Goal: Task Accomplishment & Management: Manage account settings

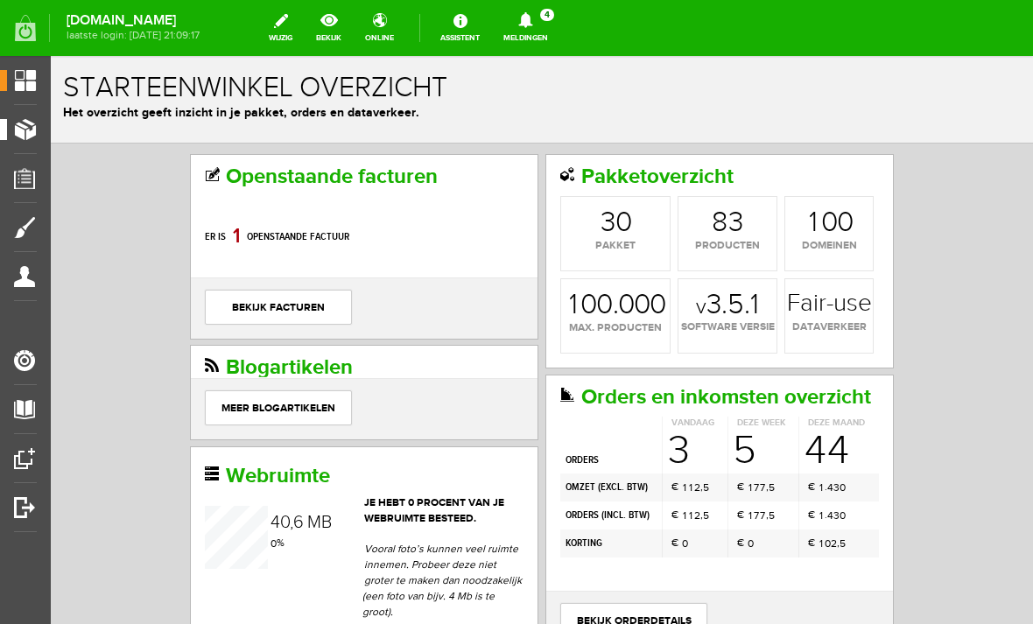
click at [26, 124] on span "Producten" at bounding box center [44, 129] width 74 height 15
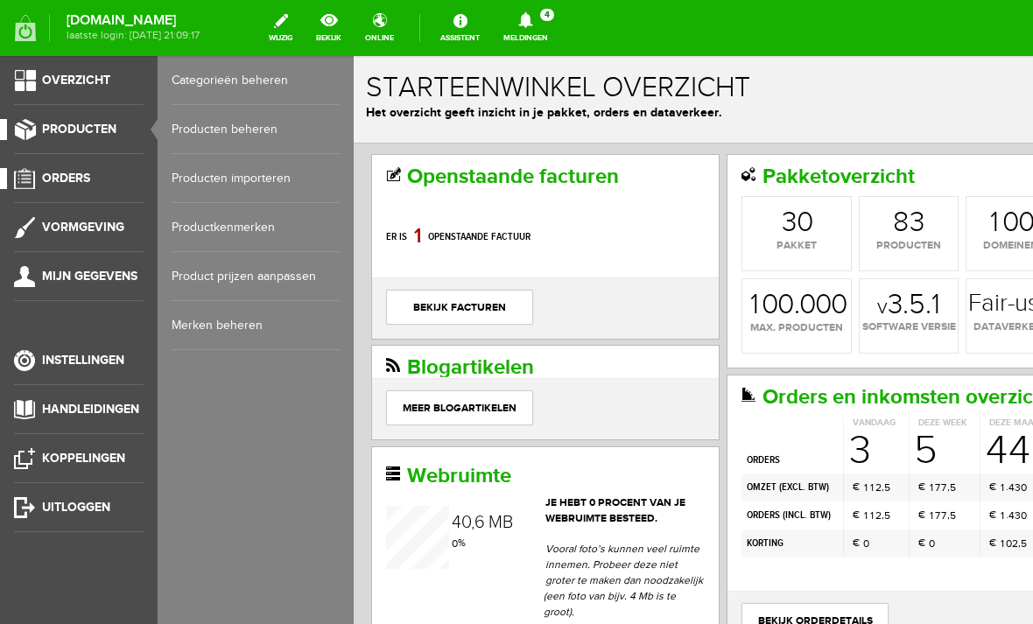
click at [45, 176] on span "Orders" at bounding box center [66, 178] width 48 height 15
click at [199, 75] on link "Order overzicht" at bounding box center [256, 80] width 168 height 49
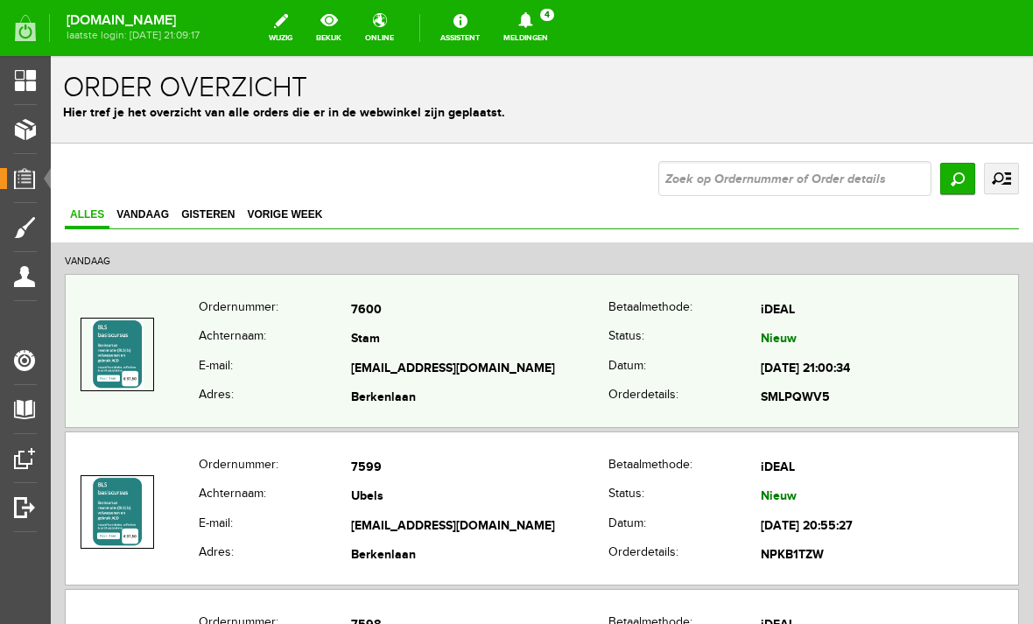
click at [121, 344] on img at bounding box center [117, 354] width 52 height 70
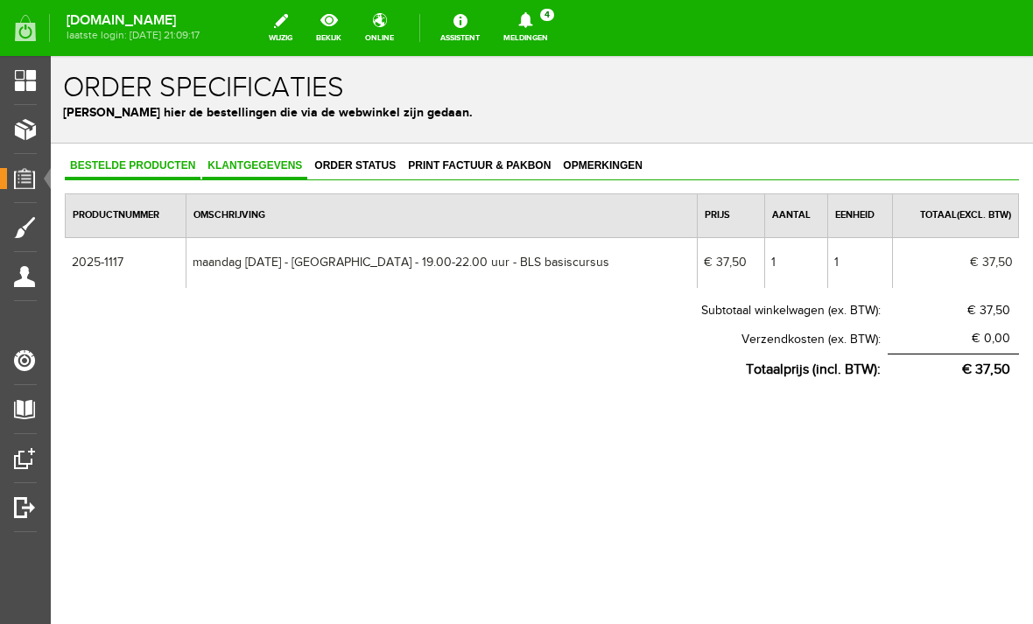
click at [250, 157] on link "Klantgegevens" at bounding box center [254, 166] width 105 height 25
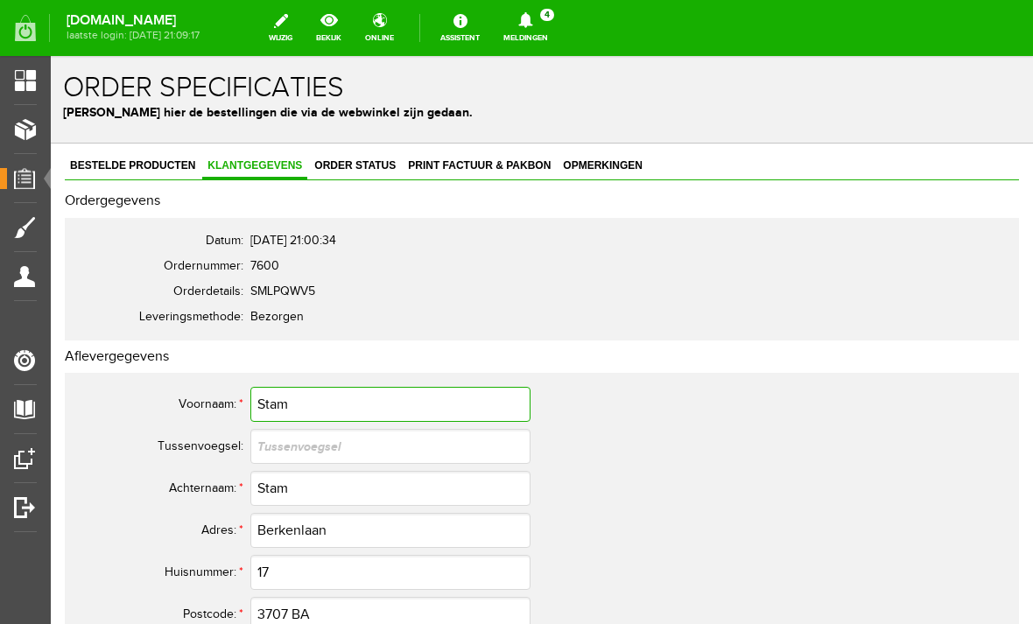
click at [342, 410] on input "Stam" at bounding box center [390, 404] width 280 height 35
type input "S"
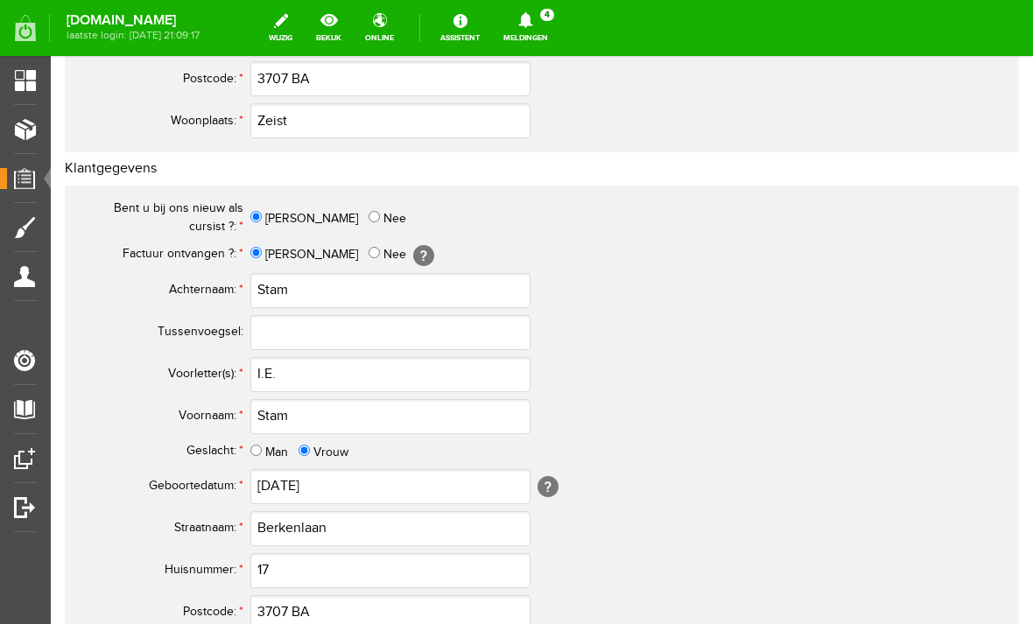
scroll to position [537, 0]
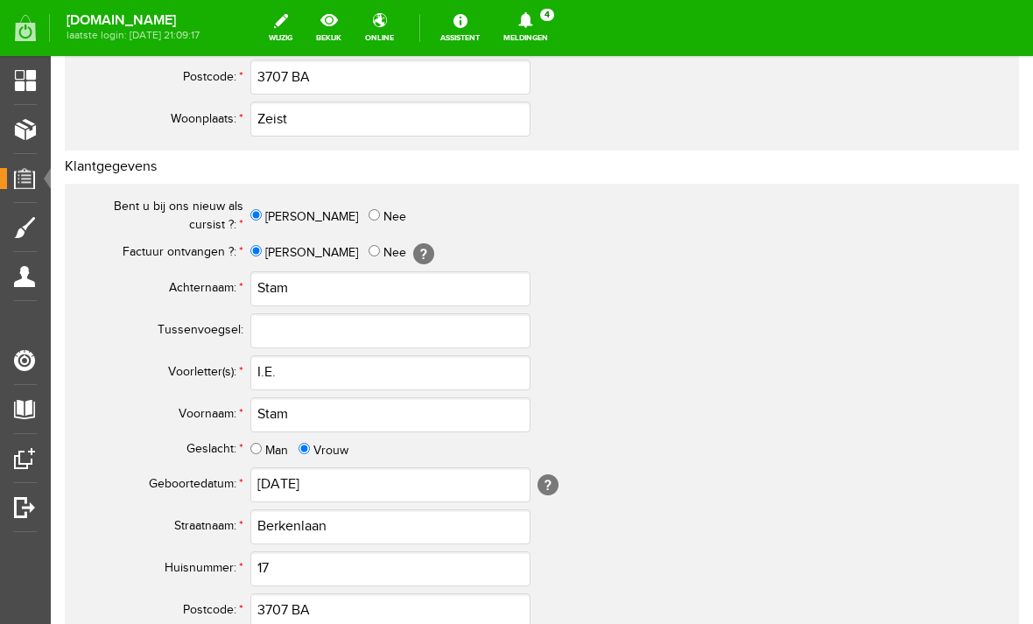
type input "Ilonka"
click at [310, 407] on input "Stam" at bounding box center [390, 414] width 280 height 35
type input "S"
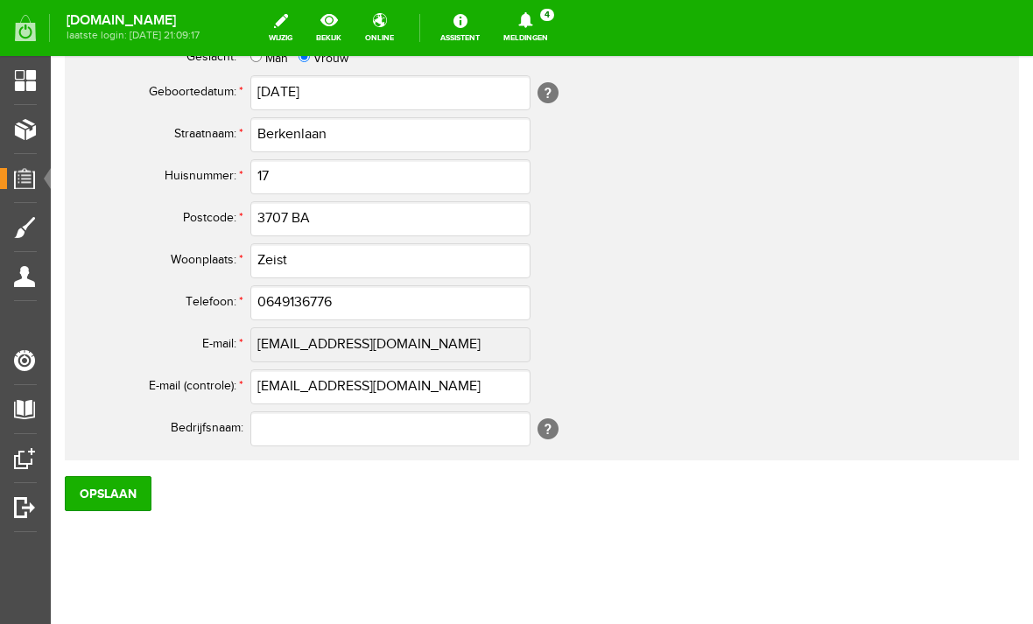
scroll to position [930, 0]
type input "Ilonka"
click at [282, 295] on input "0649136776" at bounding box center [390, 301] width 280 height 35
click at [102, 489] on input "Opslaan" at bounding box center [108, 492] width 87 height 35
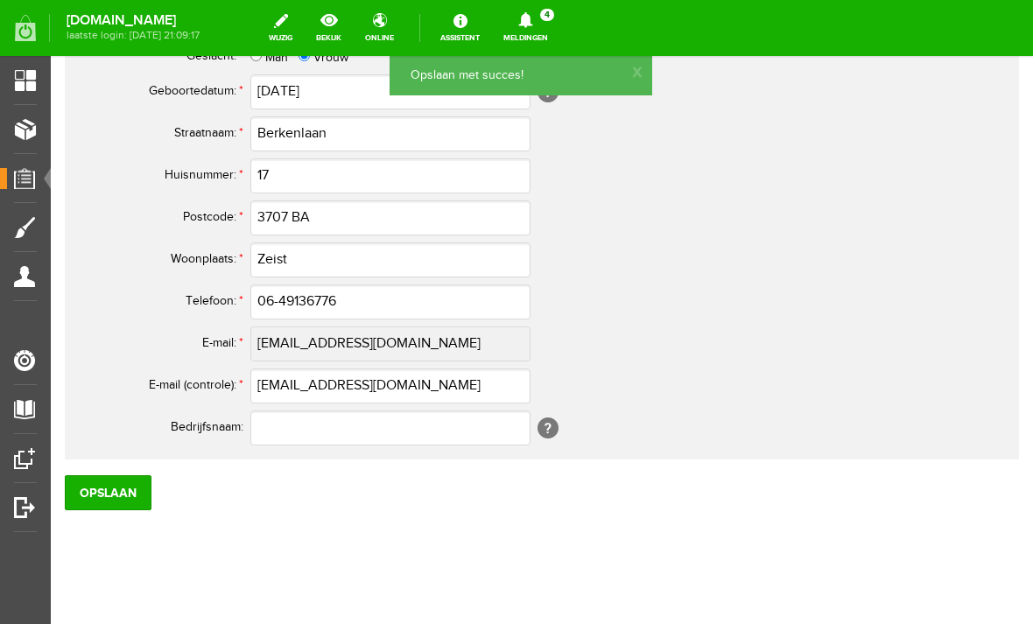
click at [26, 178] on span "Orders" at bounding box center [31, 178] width 48 height 15
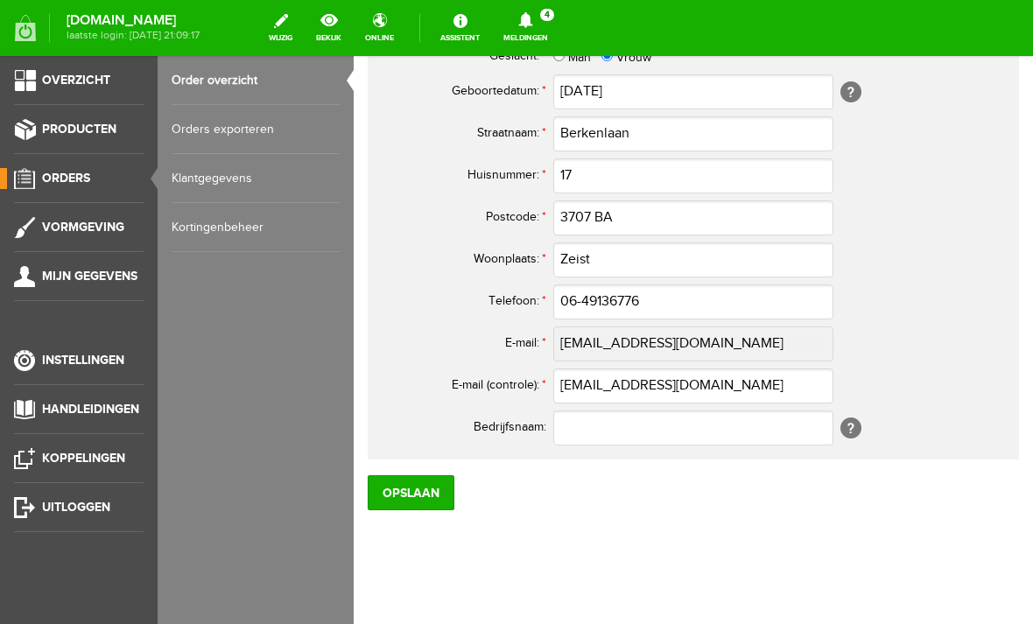
click at [208, 82] on link "Order overzicht" at bounding box center [256, 80] width 168 height 49
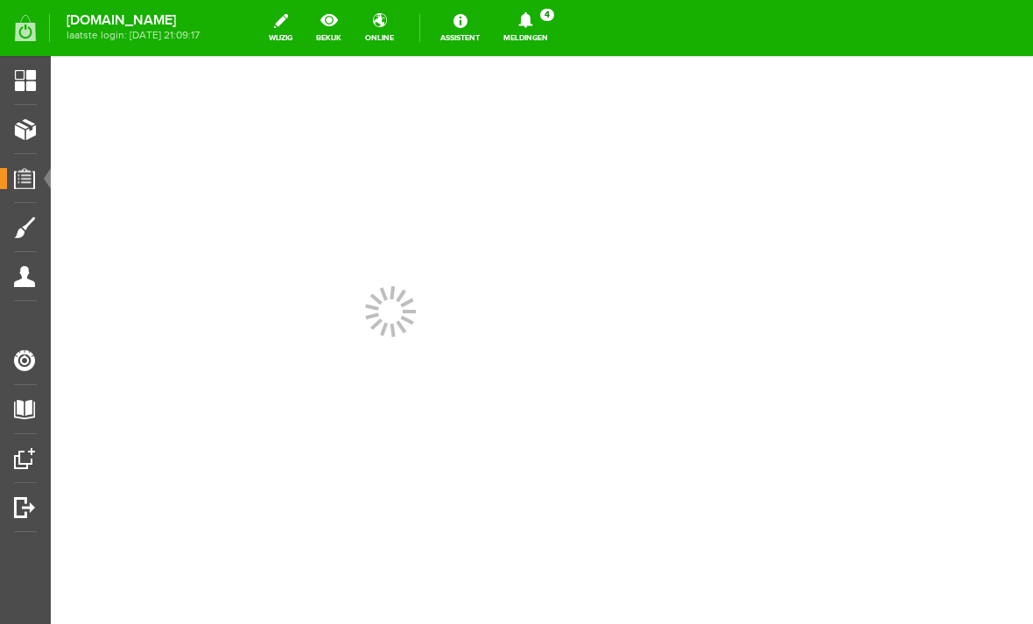
scroll to position [0, 0]
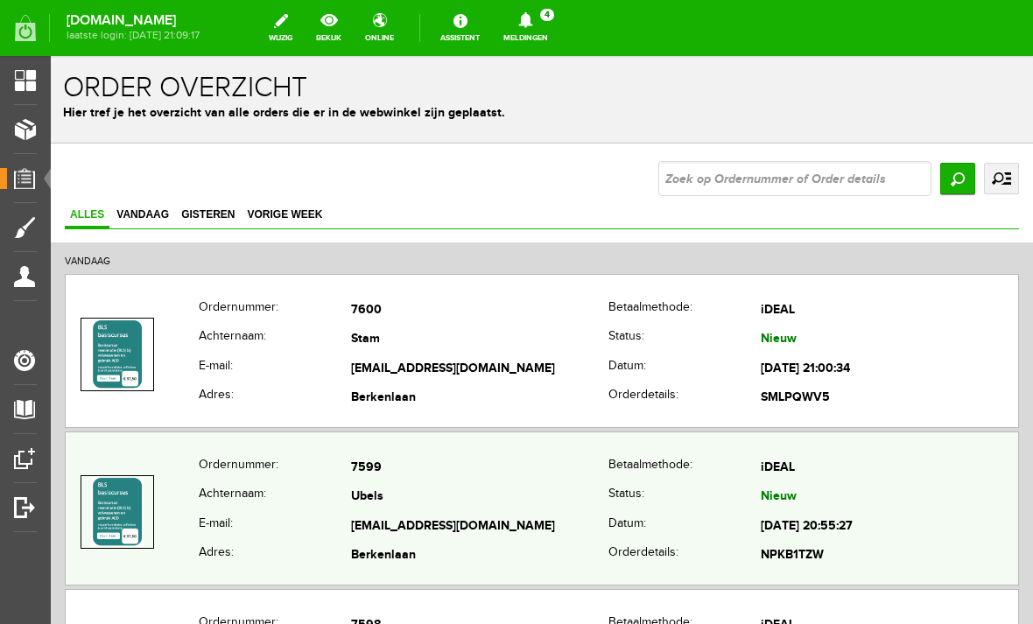
click at [130, 503] on img at bounding box center [117, 512] width 52 height 70
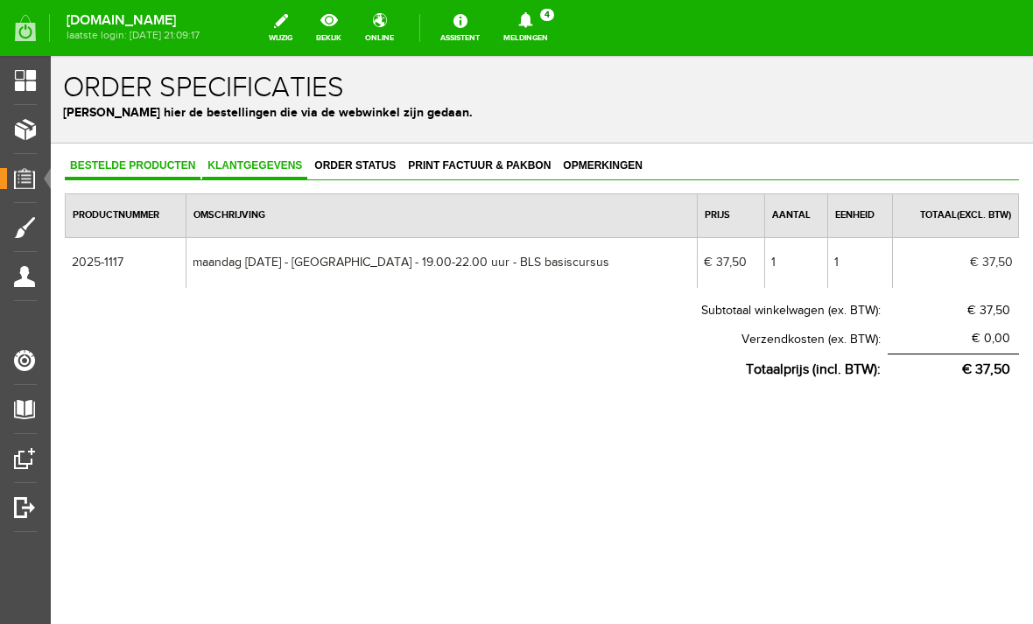
click at [249, 164] on span "Klantgegevens" at bounding box center [254, 165] width 105 height 12
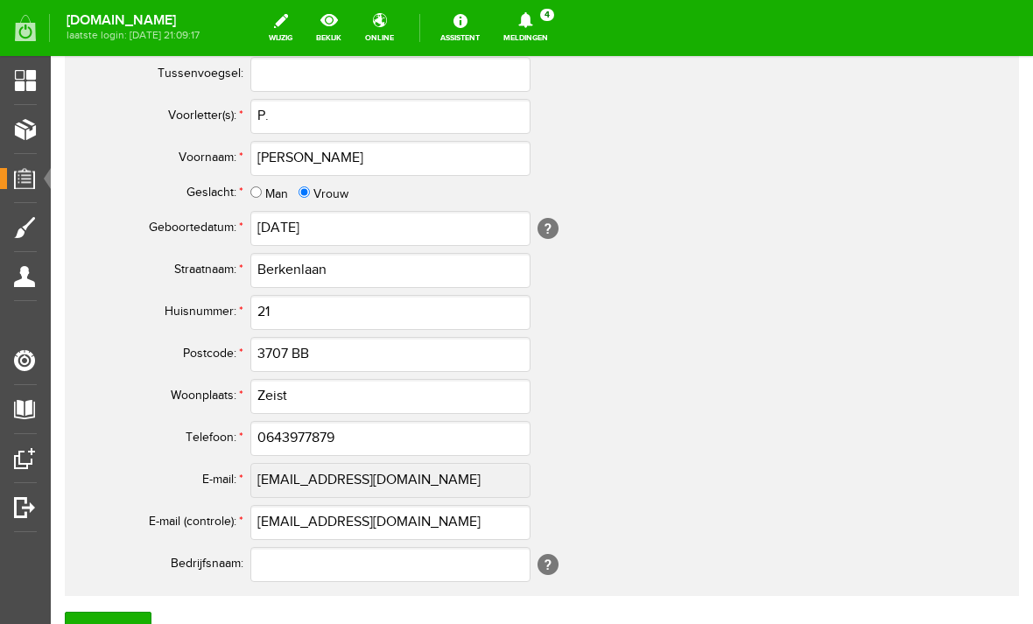
scroll to position [795, 0]
click at [344, 433] on input "0643977879" at bounding box center [390, 437] width 280 height 35
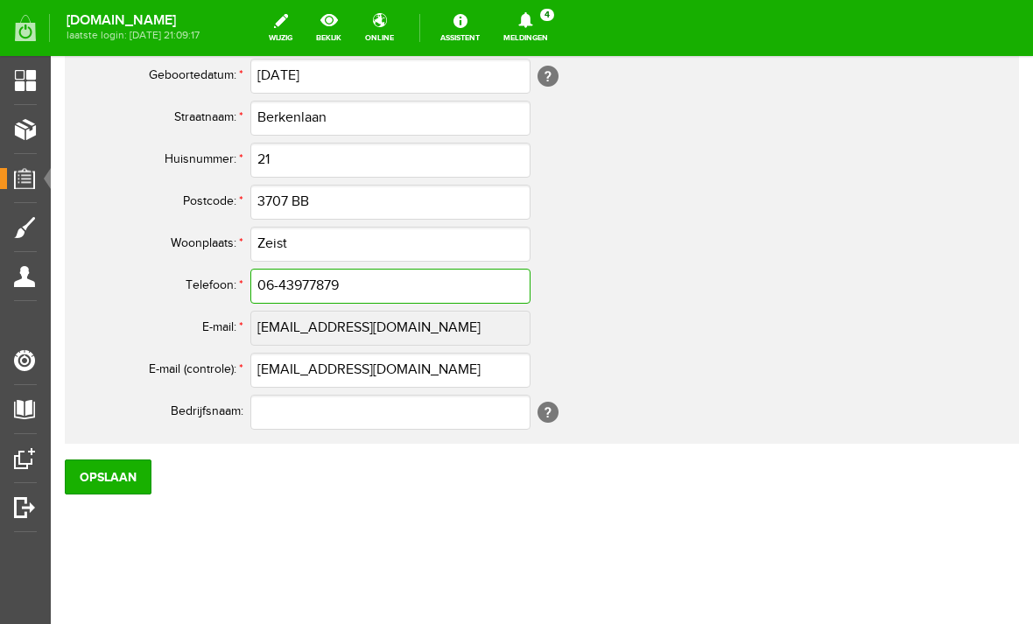
scroll to position [946, 0]
type input "06-43977879"
click at [96, 475] on input "Opslaan" at bounding box center [108, 476] width 87 height 35
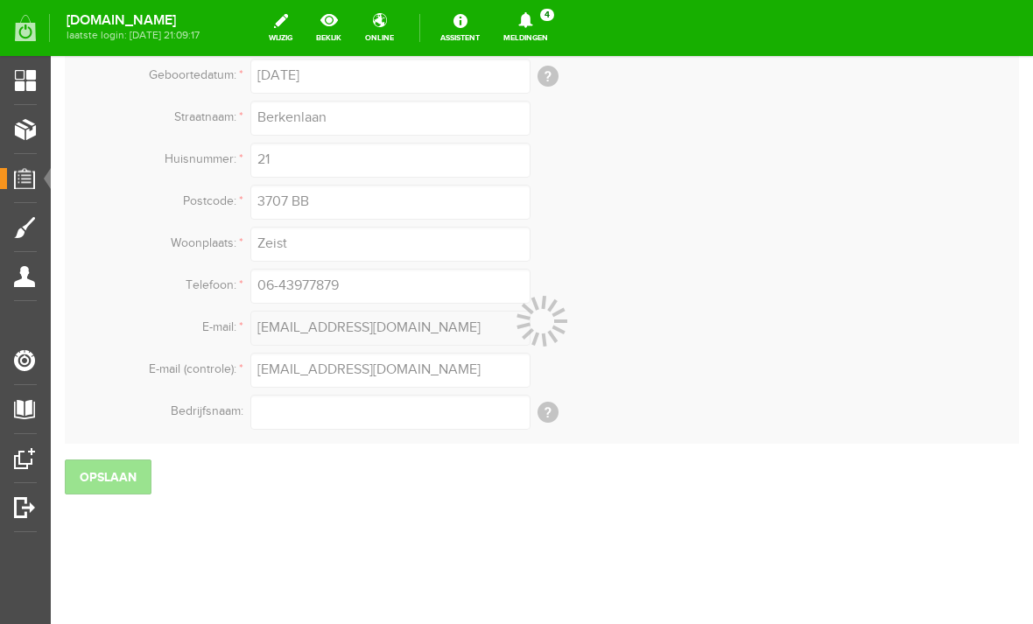
scroll to position [933, 0]
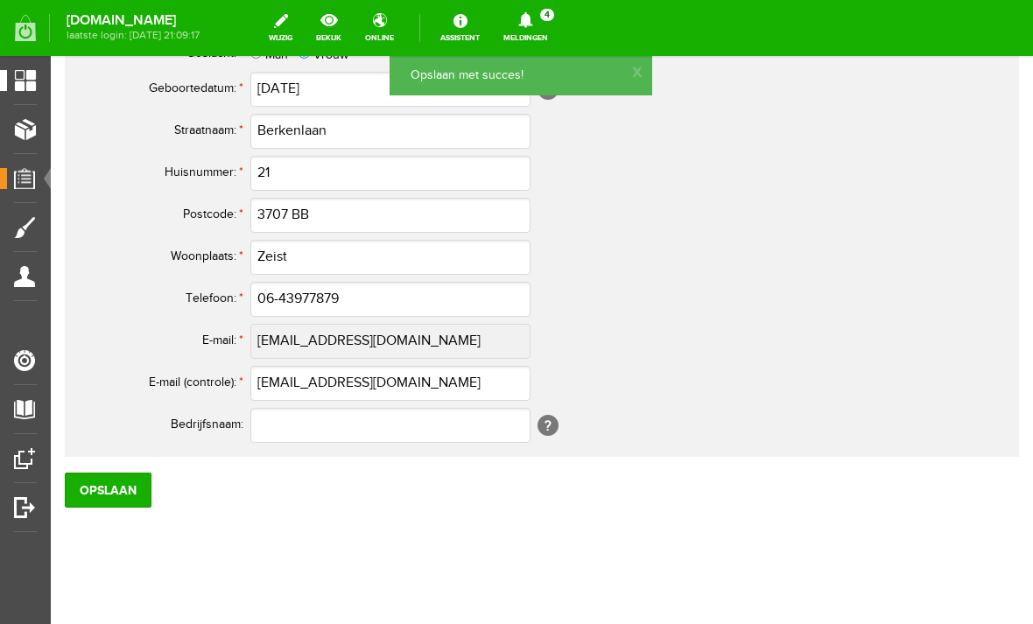
click at [27, 84] on span "Overzicht" at bounding box center [41, 80] width 68 height 15
